Goal: Task Accomplishment & Management: Complete application form

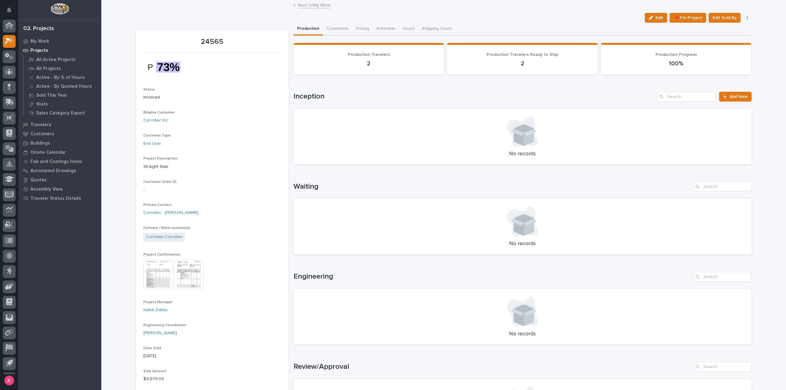
scroll to position [14, 0]
click at [219, 10] on div "24565 Edit 📌 Pin Project Edit Sold By Cancel Edit 📌 Pin Project Edit Sold By Ca…" at bounding box center [443, 393] width 615 height 785
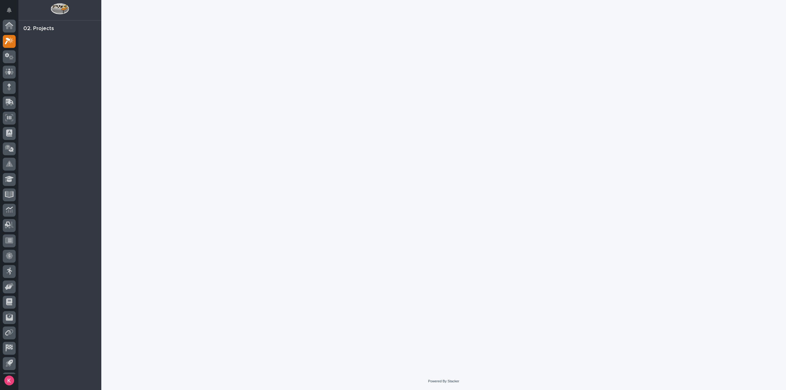
scroll to position [14, 0]
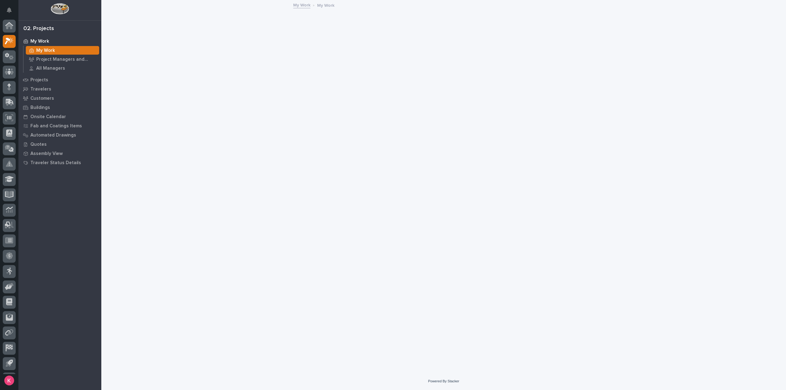
scroll to position [14, 0]
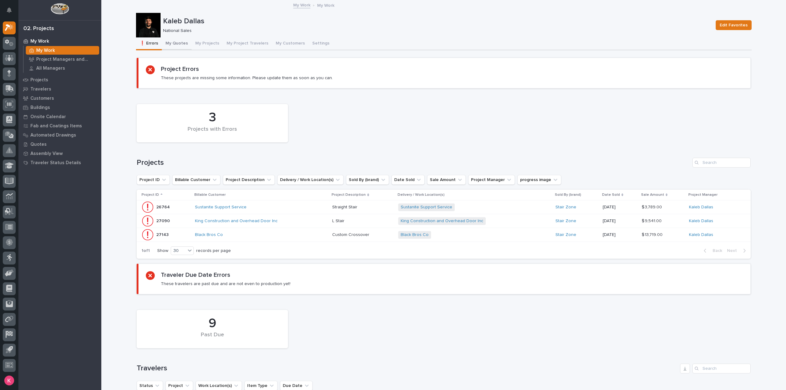
click at [176, 43] on button "My Quotes" at bounding box center [177, 43] width 30 height 13
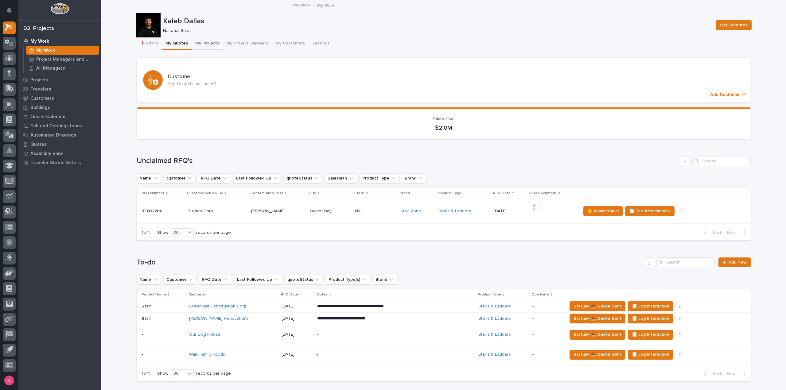
click at [200, 41] on button "My Projects" at bounding box center [207, 43] width 31 height 13
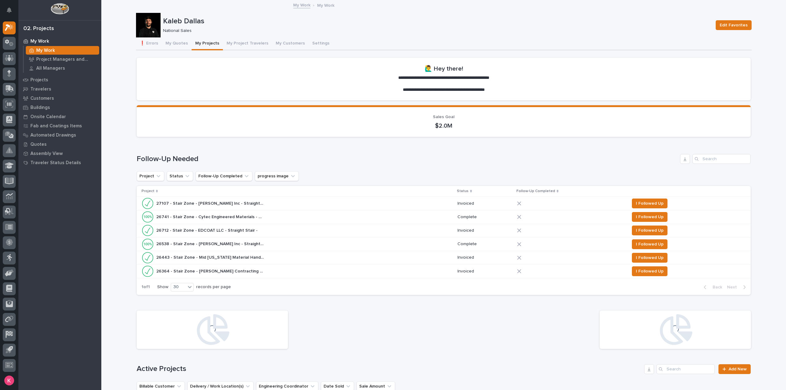
scroll to position [246, 0]
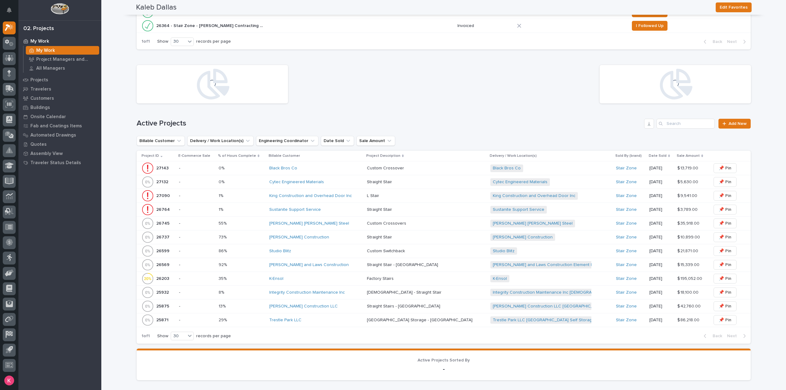
click at [328, 166] on div "Black Bros Co" at bounding box center [315, 168] width 93 height 5
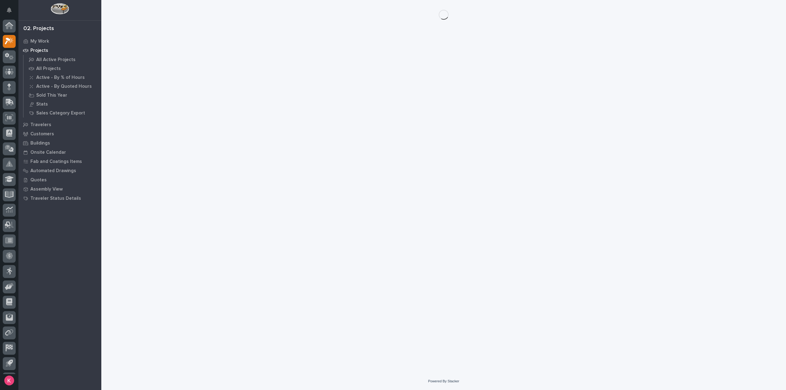
scroll to position [14, 0]
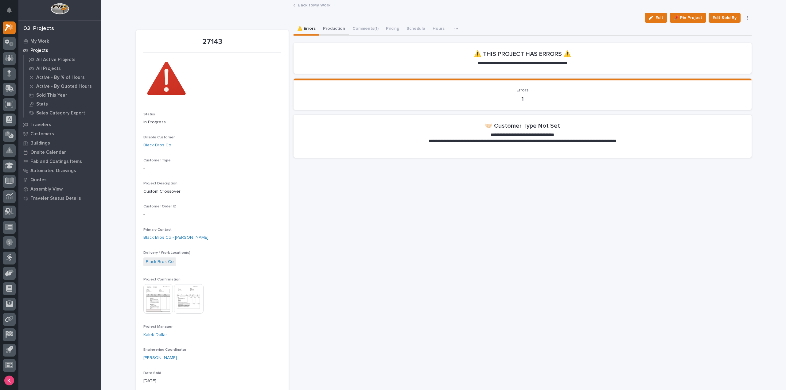
click at [326, 33] on button "Production" at bounding box center [333, 29] width 29 height 13
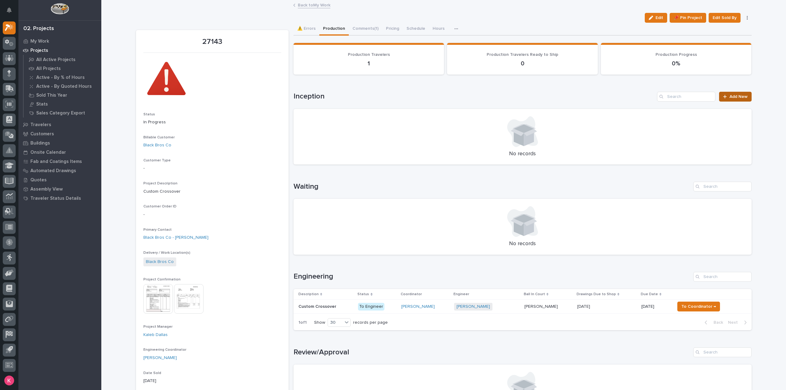
click at [730, 95] on span "Add New" at bounding box center [738, 97] width 18 height 4
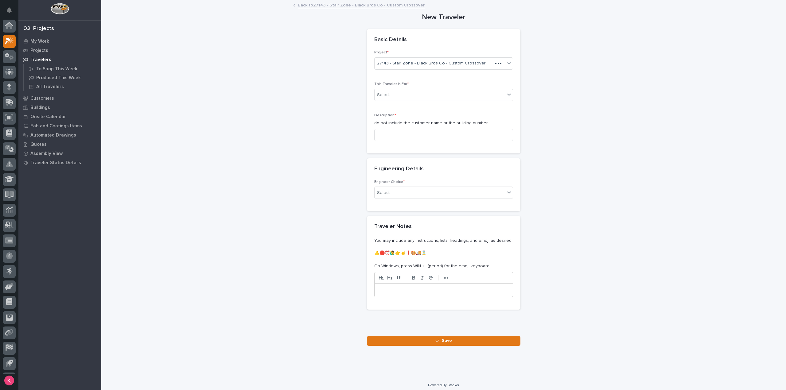
scroll to position [14, 0]
click at [445, 92] on div "Select..." at bounding box center [440, 95] width 130 height 10
drag, startPoint x: 441, startPoint y: 97, endPoint x: 443, endPoint y: 103, distance: 5.8
click at [441, 97] on div "Select..." at bounding box center [440, 95] width 130 height 10
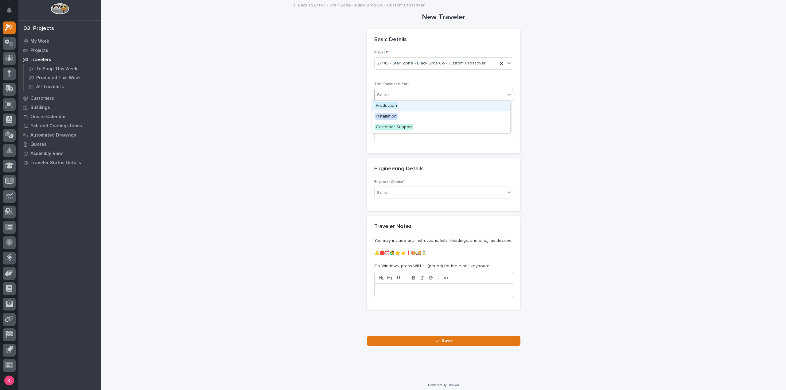
click at [432, 94] on div "Select..." at bounding box center [440, 95] width 130 height 10
click at [421, 104] on div "Production" at bounding box center [441, 106] width 138 height 11
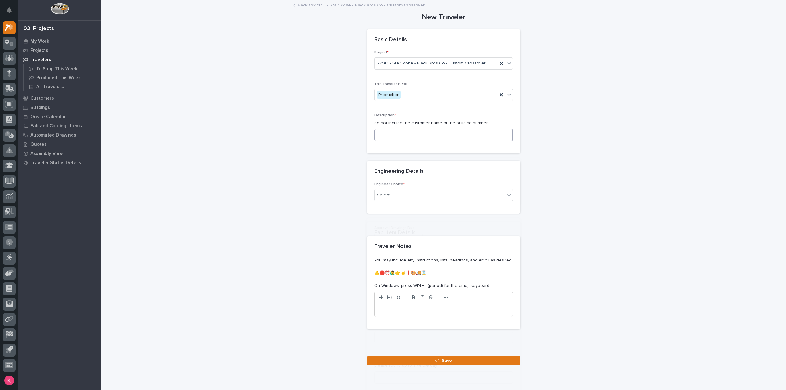
click at [409, 133] on input at bounding box center [443, 135] width 139 height 12
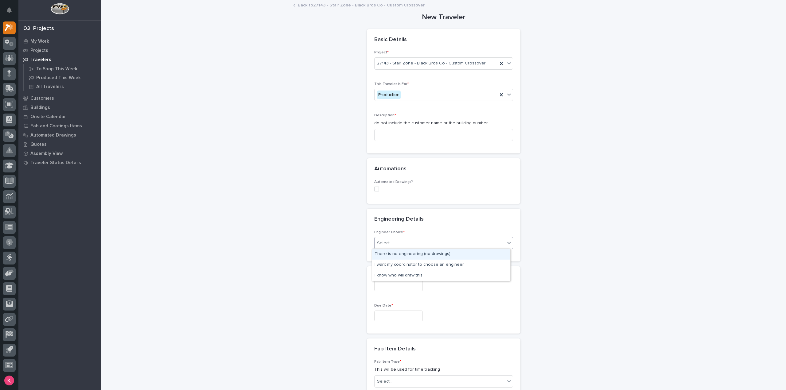
drag, startPoint x: 392, startPoint y: 243, endPoint x: 397, endPoint y: 246, distance: 5.8
click at [392, 243] on div "Select..." at bounding box center [440, 243] width 130 height 10
click at [403, 257] on div "There is no engineering (no drawings)" at bounding box center [441, 254] width 138 height 11
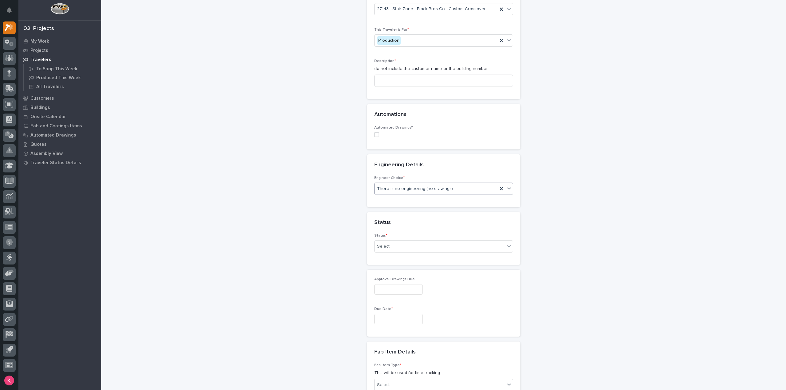
scroll to position [61, 0]
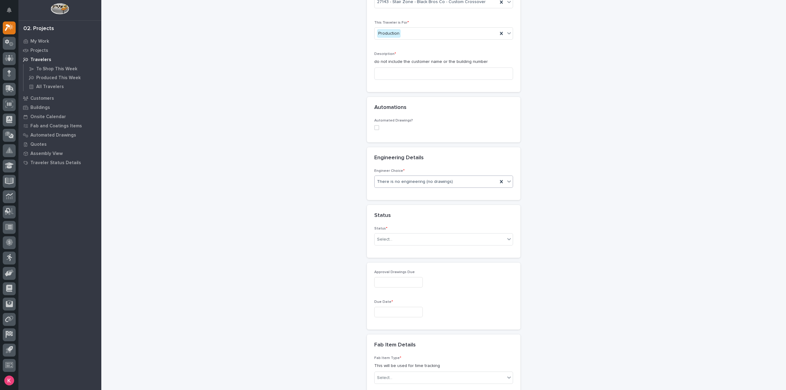
click at [405, 247] on div "Status * Select..." at bounding box center [443, 239] width 139 height 24
click at [406, 245] on div "Status * Select..." at bounding box center [443, 239] width 139 height 24
click at [406, 243] on div "Select..." at bounding box center [443, 239] width 139 height 12
click at [406, 243] on div "Select..." at bounding box center [440, 240] width 130 height 10
click at [408, 240] on div "Select..." at bounding box center [440, 240] width 130 height 10
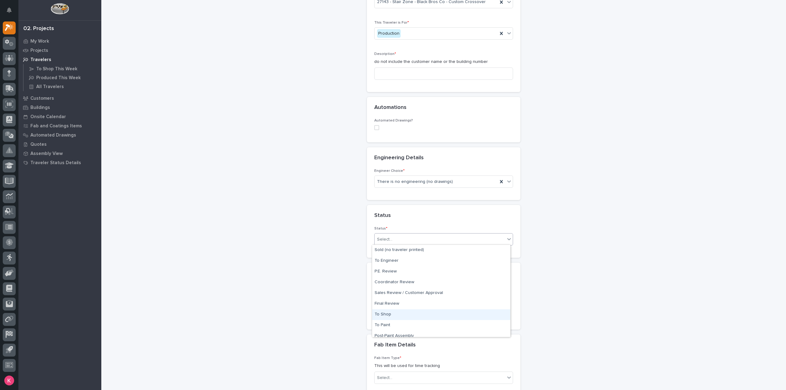
scroll to position [37, 0]
click at [410, 334] on div "Installed/Delivered (completely done)" at bounding box center [441, 331] width 138 height 11
click at [402, 239] on span "Installed/Delivered (completely done)" at bounding box center [414, 239] width 74 height 6
click at [283, 302] on div "**********" at bounding box center [443, 326] width 615 height 775
drag, startPoint x: 406, startPoint y: 249, endPoint x: 408, endPoint y: 243, distance: 5.9
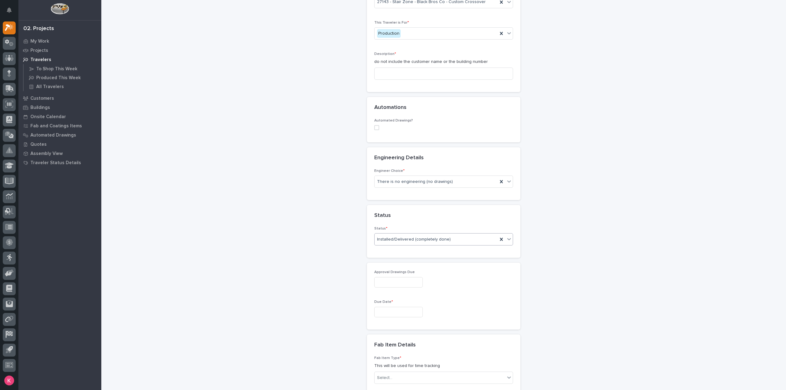
click at [406, 248] on div "Status * Installed/Delivered (completely done)" at bounding box center [443, 239] width 139 height 24
click at [409, 242] on div "Installed/Delivered (completely done)" at bounding box center [436, 240] width 123 height 10
drag, startPoint x: 311, startPoint y: 240, endPoint x: 309, endPoint y: 245, distance: 4.5
click at [310, 240] on div "**********" at bounding box center [443, 326] width 615 height 775
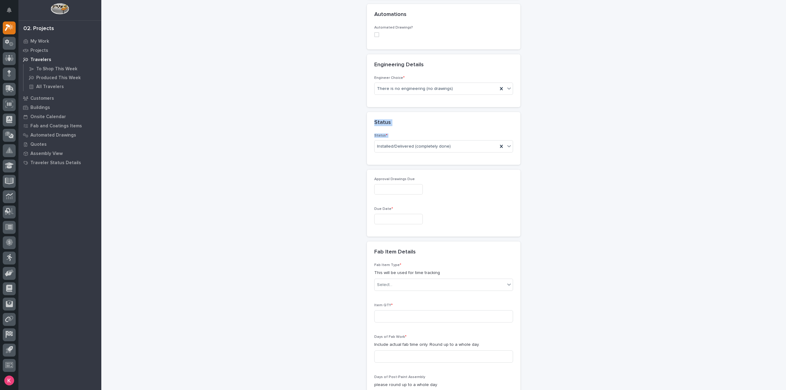
scroll to position [276, 0]
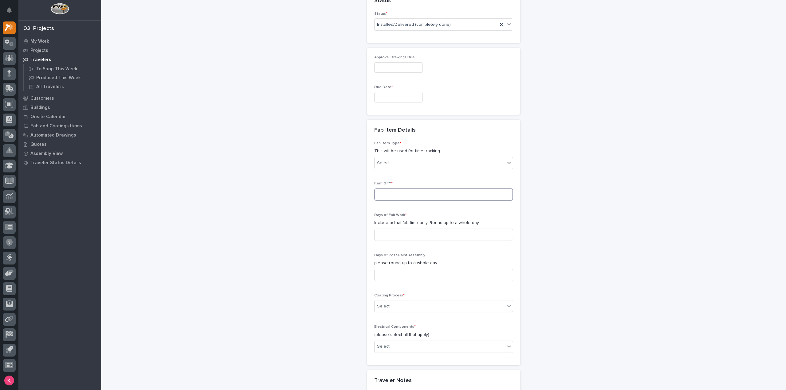
click at [406, 195] on input at bounding box center [443, 194] width 139 height 12
click at [411, 165] on div "Select..." at bounding box center [440, 163] width 130 height 10
type input "*"
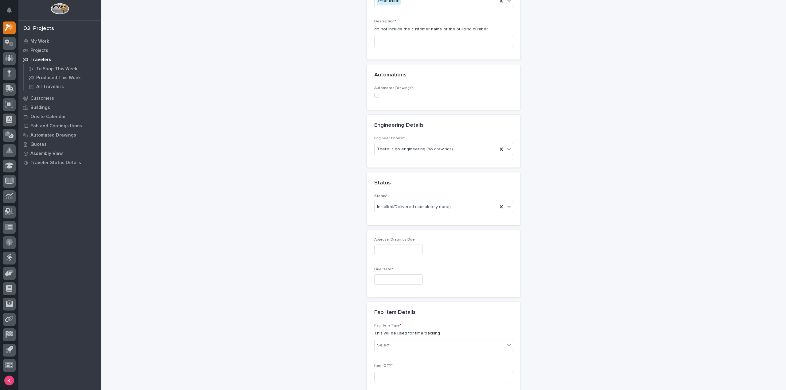
scroll to position [92, 0]
click at [452, 151] on div "There is no engineering (no drawings)" at bounding box center [436, 151] width 123 height 10
drag, startPoint x: 433, startPoint y: 202, endPoint x: 435, endPoint y: 205, distance: 3.6
click at [433, 203] on div "Installed/Delivered (completely done)" at bounding box center [443, 209] width 139 height 12
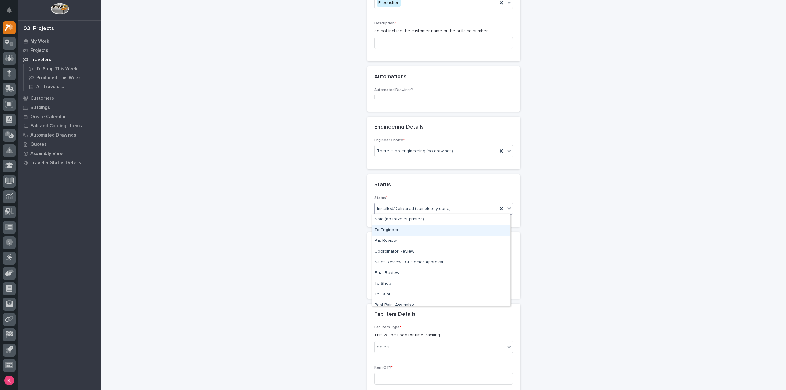
scroll to position [37, 0]
click at [264, 268] on div "**********" at bounding box center [443, 296] width 615 height 775
click at [390, 252] on input "text" at bounding box center [398, 252] width 49 height 11
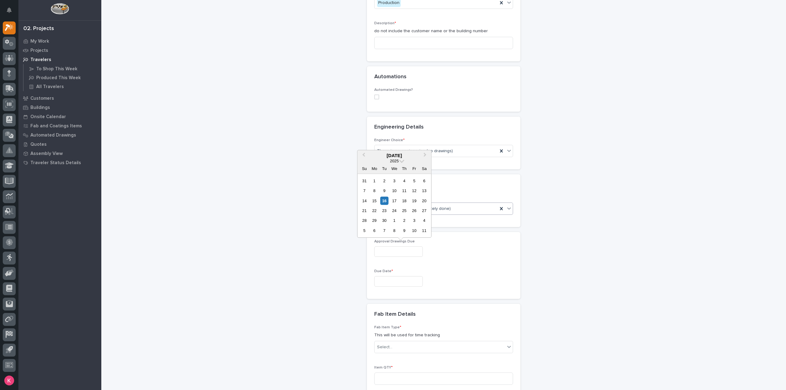
click at [390, 252] on input "text" at bounding box center [398, 252] width 49 height 11
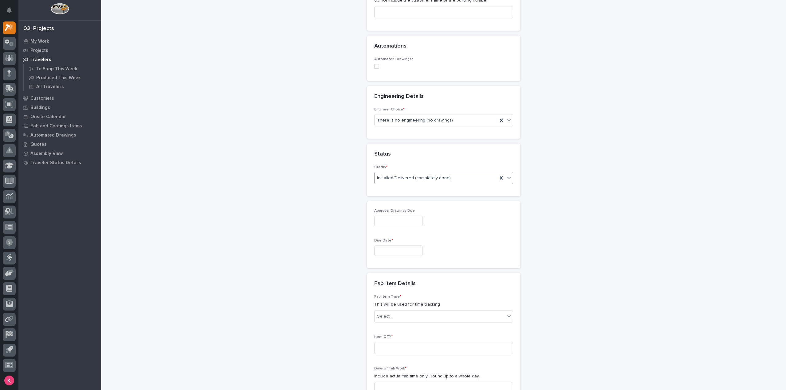
click at [326, 248] on div "**********" at bounding box center [443, 265] width 615 height 775
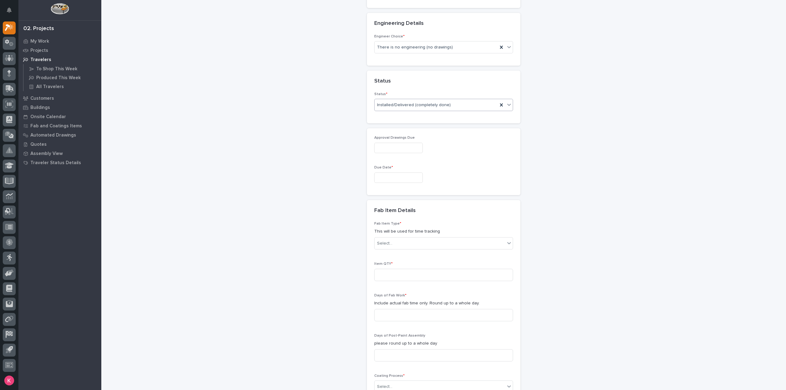
scroll to position [276, 0]
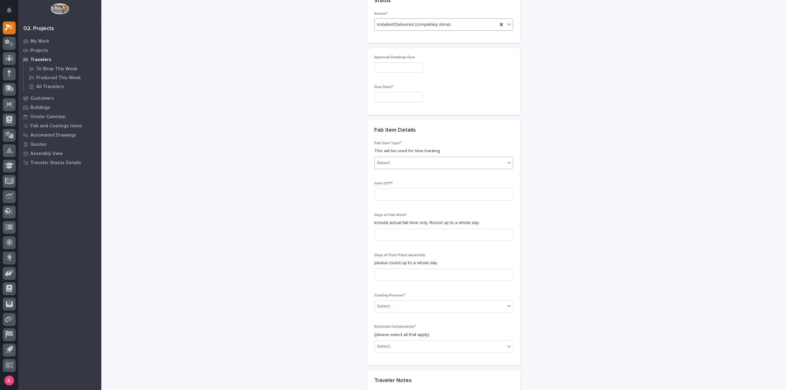
click at [409, 163] on div "Select..." at bounding box center [440, 163] width 130 height 10
click at [325, 228] on div "**********" at bounding box center [443, 111] width 615 height 775
click at [401, 231] on input at bounding box center [443, 235] width 139 height 12
click at [332, 228] on div "**********" at bounding box center [443, 111] width 615 height 775
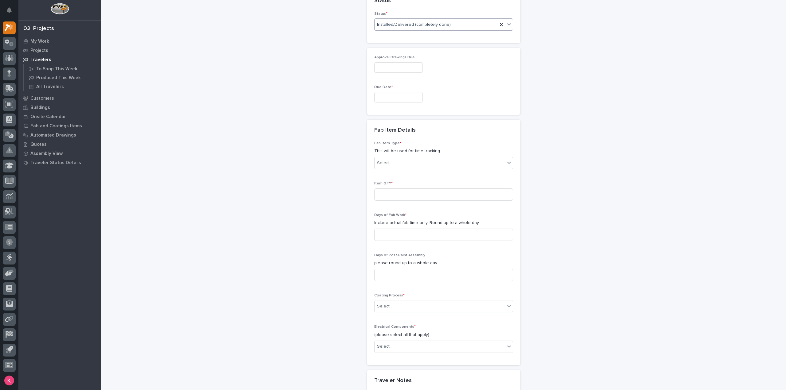
click at [335, 231] on div "**********" at bounding box center [443, 111] width 615 height 775
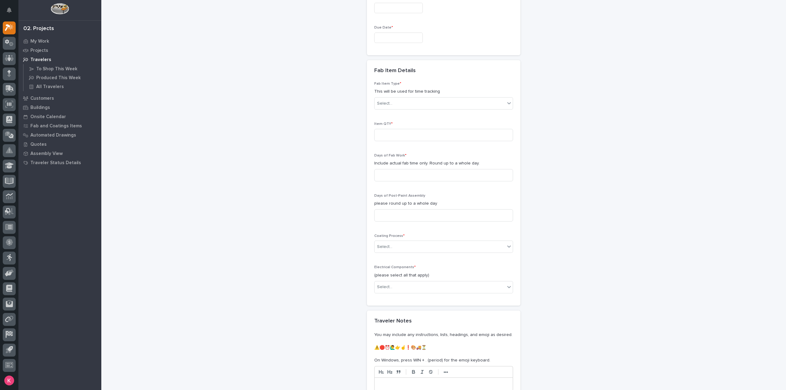
scroll to position [338, 0]
click at [410, 246] on div "Select..." at bounding box center [440, 245] width 130 height 10
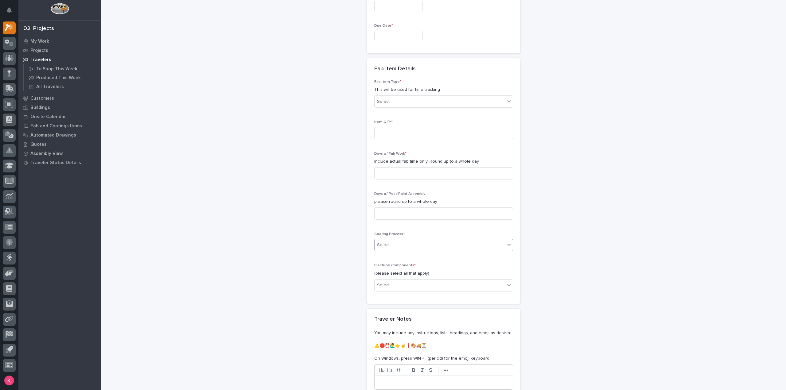
click at [410, 246] on div "Select..." at bounding box center [440, 245] width 130 height 10
click at [371, 243] on div "Fab Item Type * This will be used for time tracking Select... Item QTY * Days o…" at bounding box center [443, 192] width 153 height 224
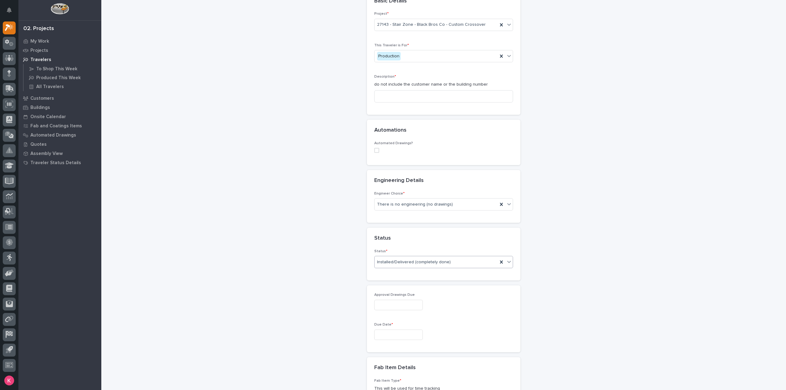
scroll to position [0, 0]
